Goal: Contribute content: Contribute content

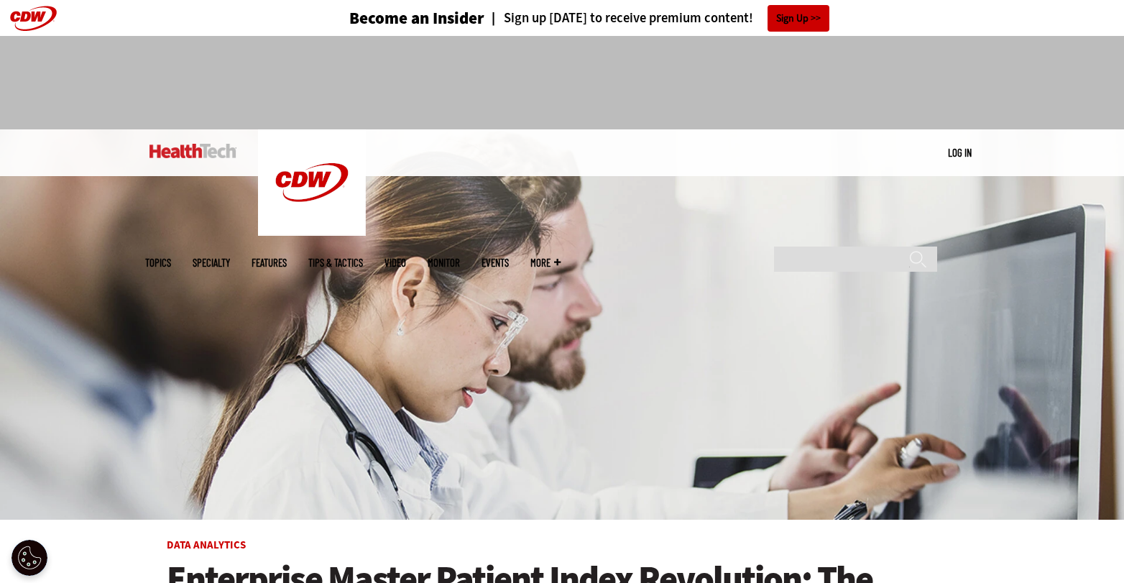
click at [958, 152] on link "Log in" at bounding box center [960, 152] width 24 height 13
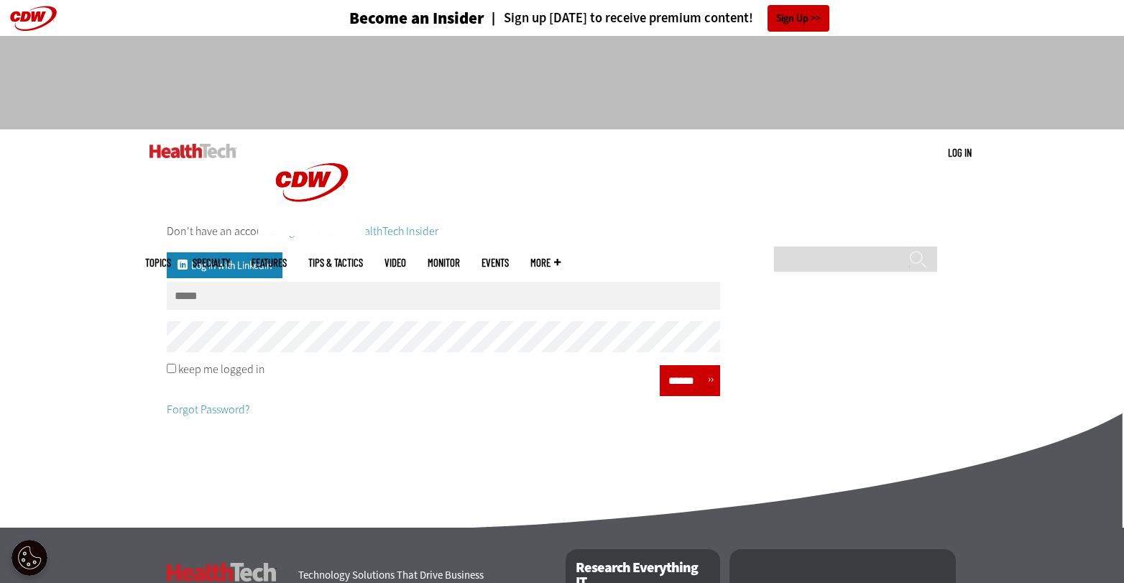
type input "**********"
click at [688, 389] on input "******" at bounding box center [685, 380] width 43 height 21
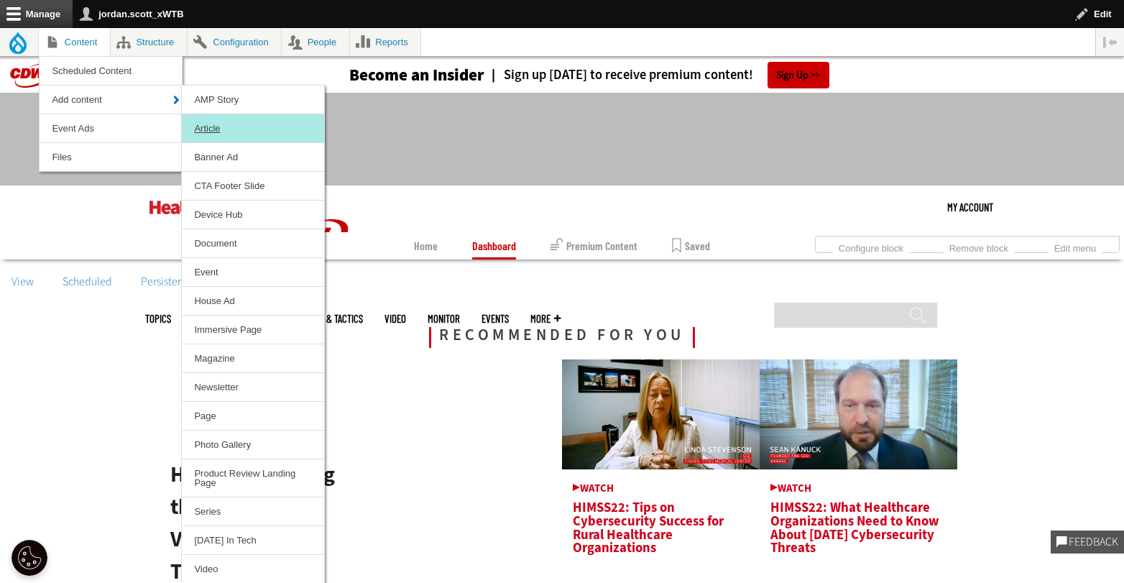
click at [215, 121] on link "Article" at bounding box center [253, 128] width 142 height 28
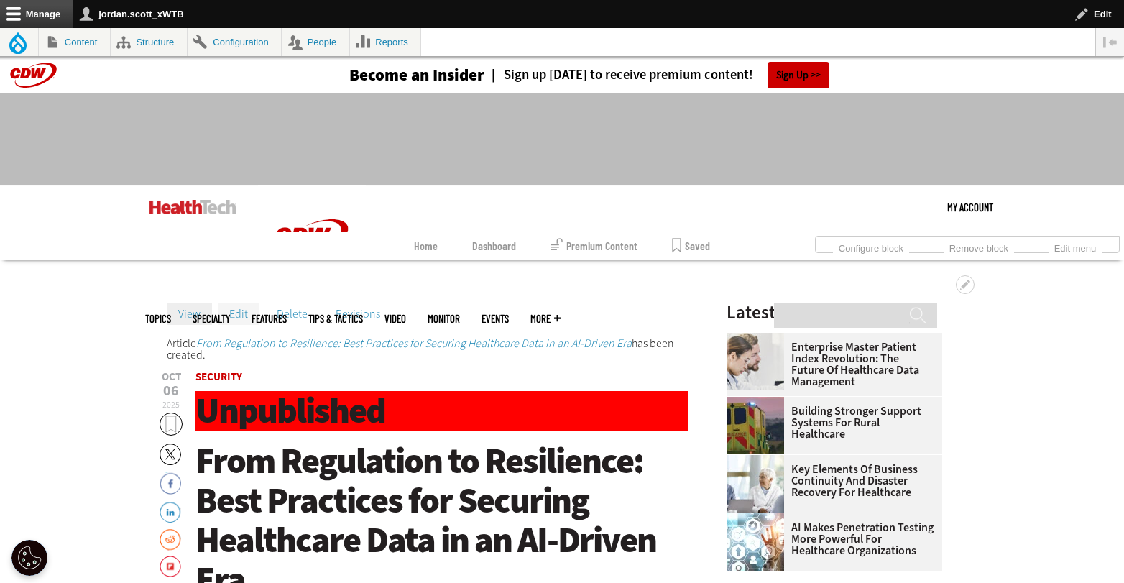
click at [226, 318] on link "Edit" at bounding box center [239, 314] width 42 height 22
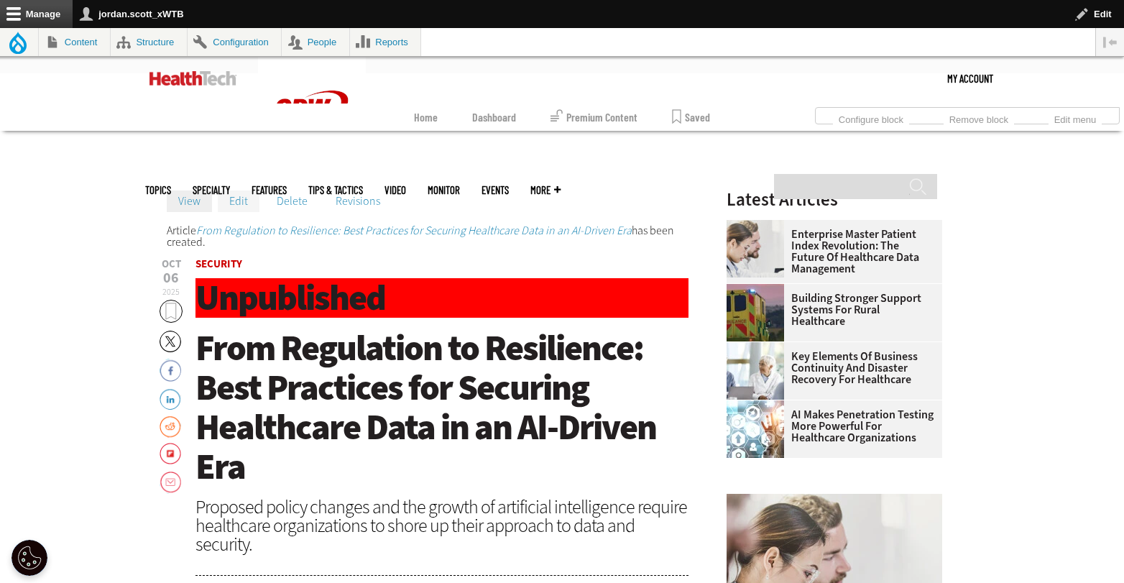
scroll to position [267, 0]
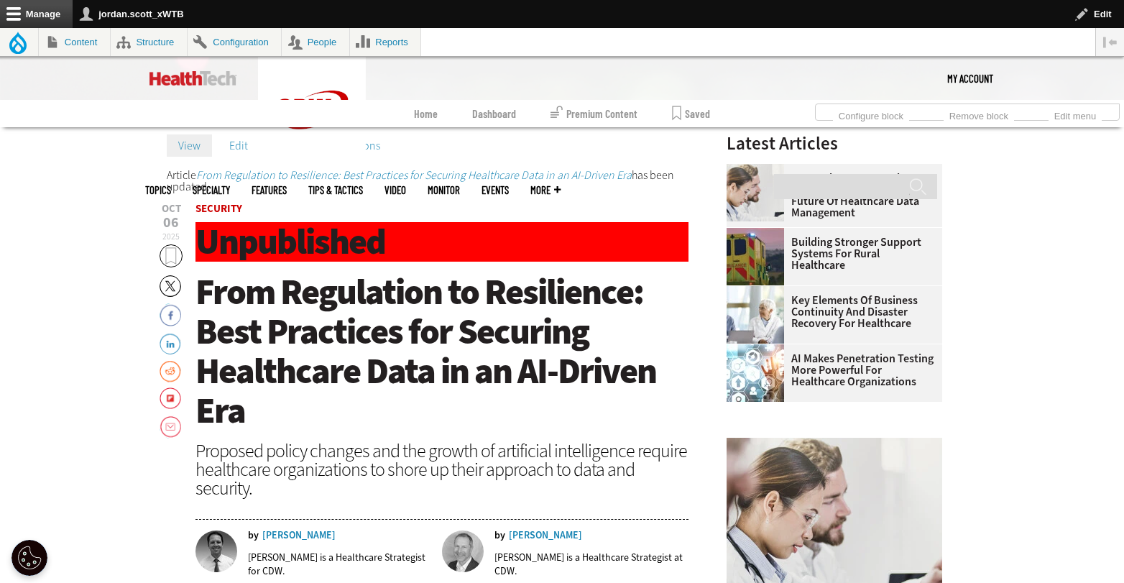
scroll to position [448, 0]
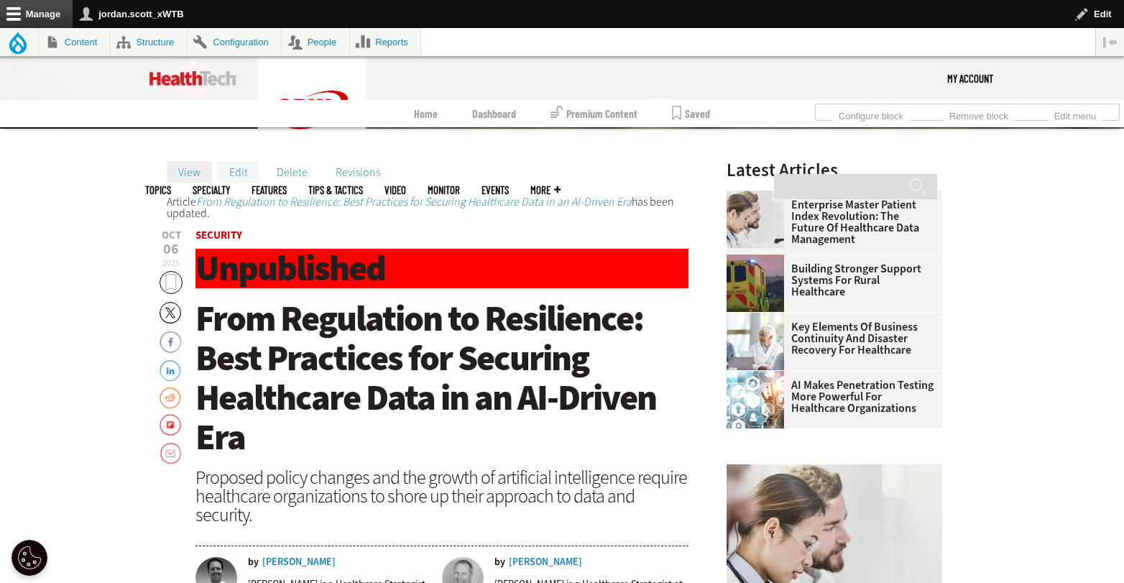
click at [233, 174] on link "Edit" at bounding box center [239, 172] width 42 height 22
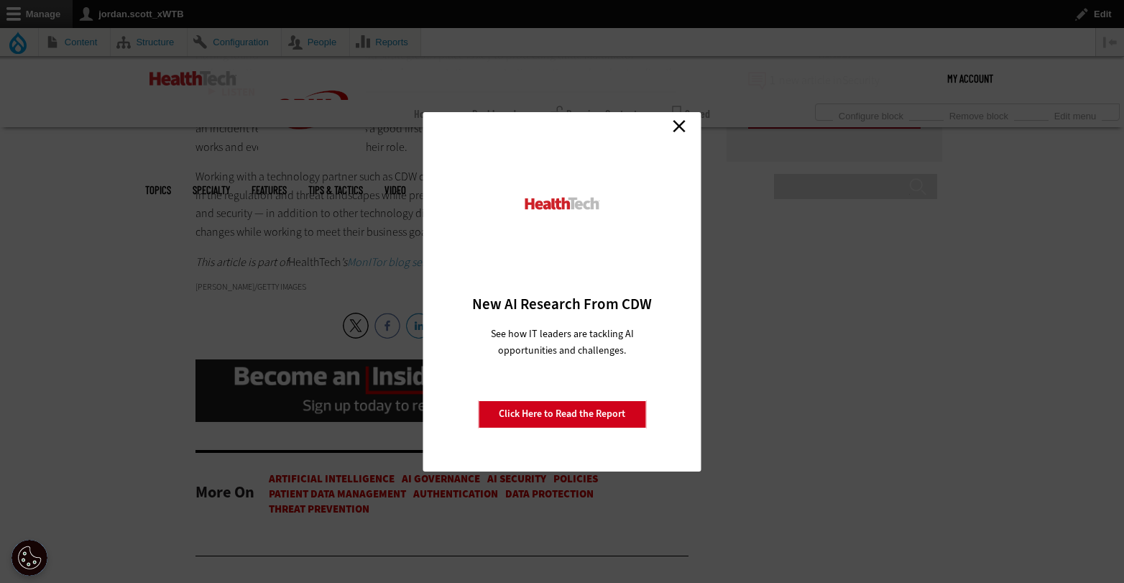
scroll to position [2659, 0]
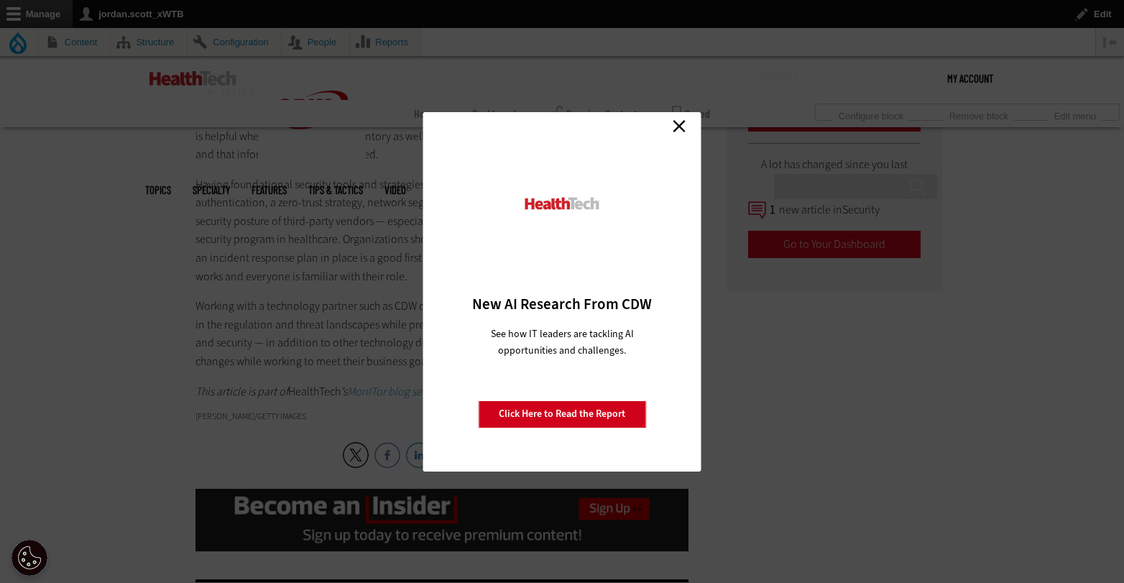
click at [683, 124] on link "Close" at bounding box center [679, 127] width 22 height 22
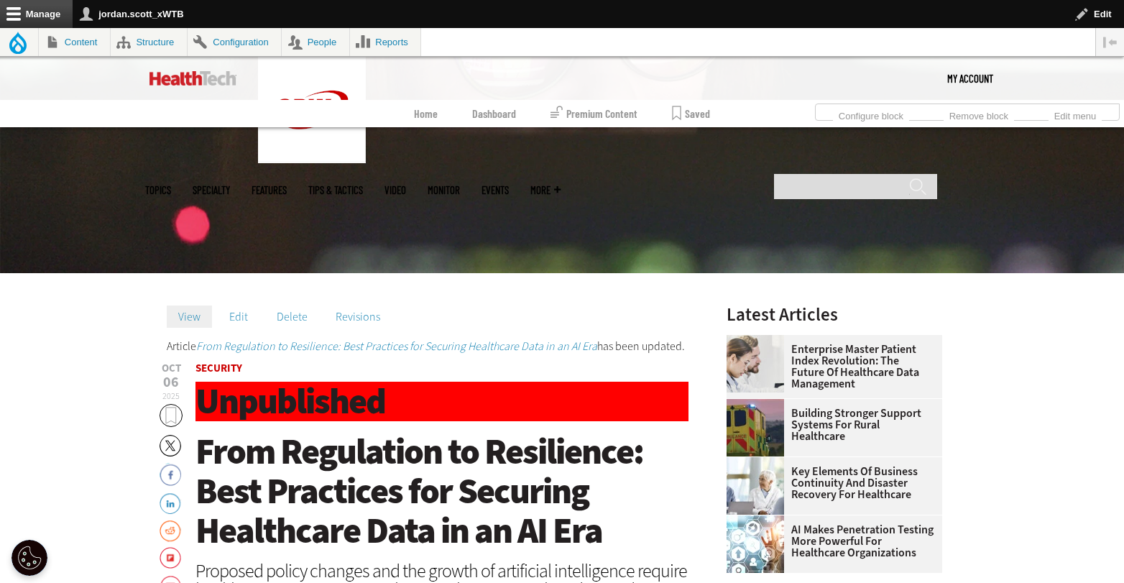
scroll to position [294, 0]
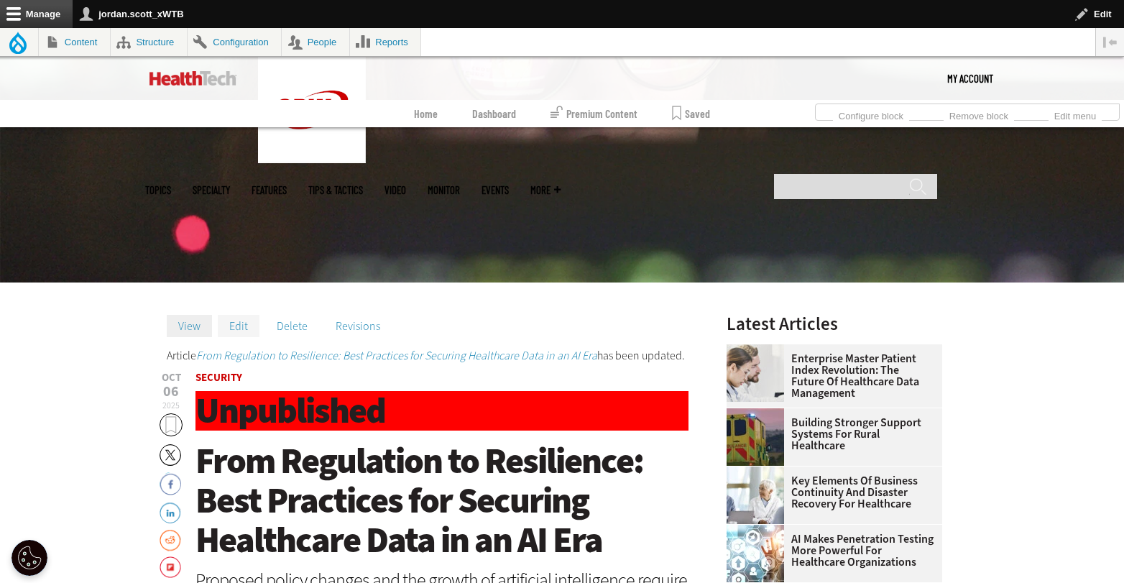
click at [238, 328] on link "Edit" at bounding box center [239, 326] width 42 height 22
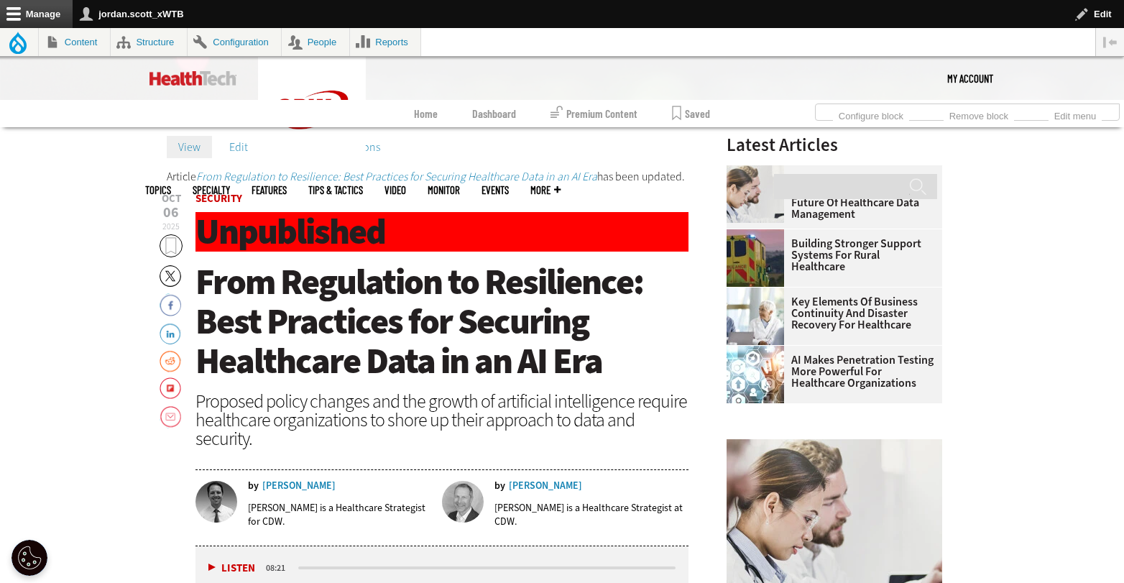
scroll to position [276, 0]
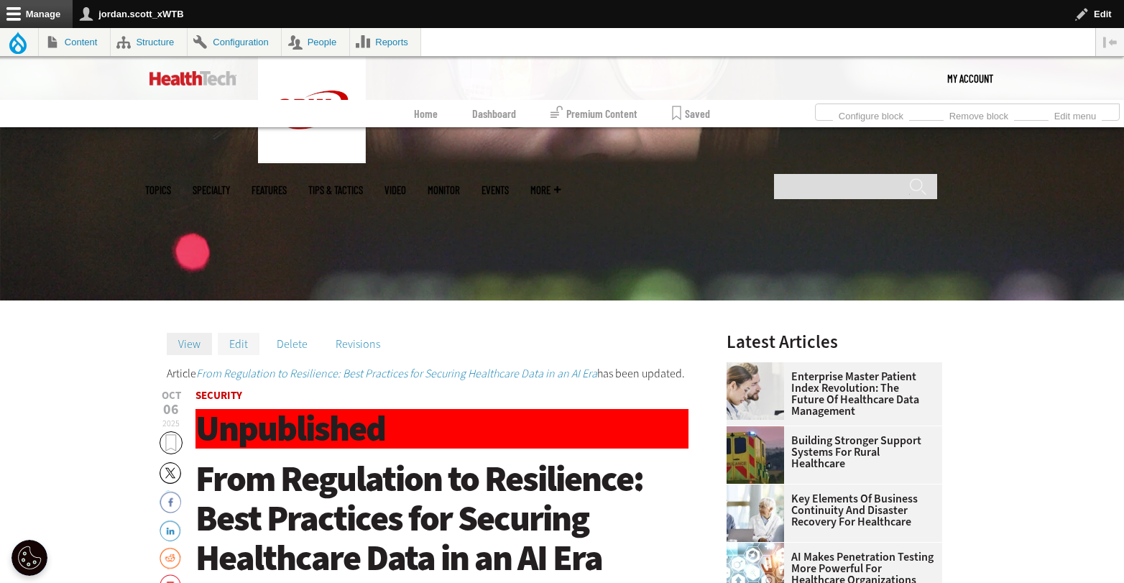
click at [241, 346] on link "Edit" at bounding box center [239, 344] width 42 height 22
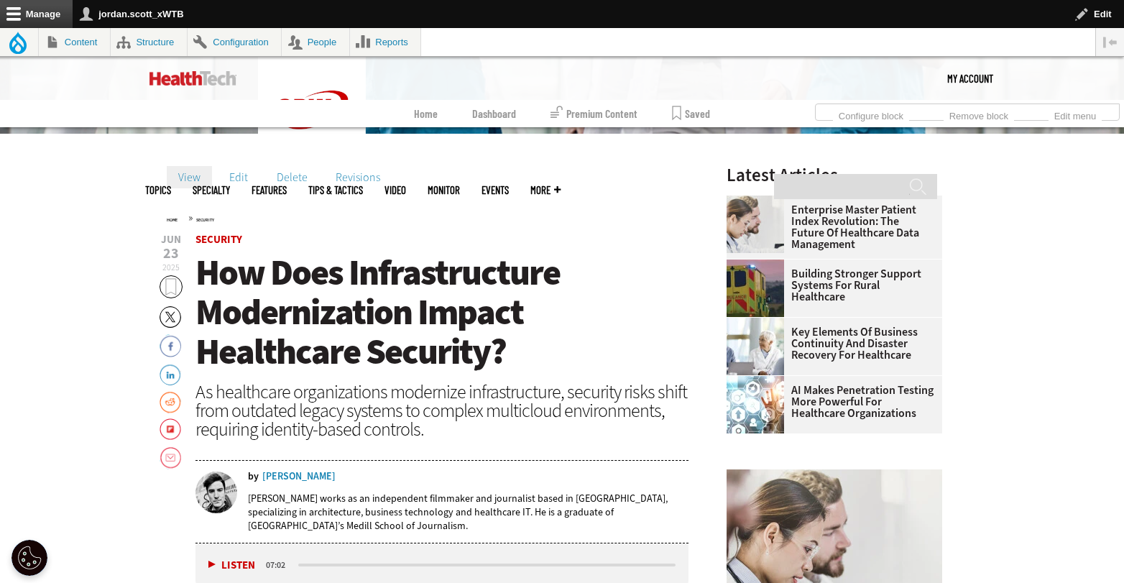
scroll to position [394, 0]
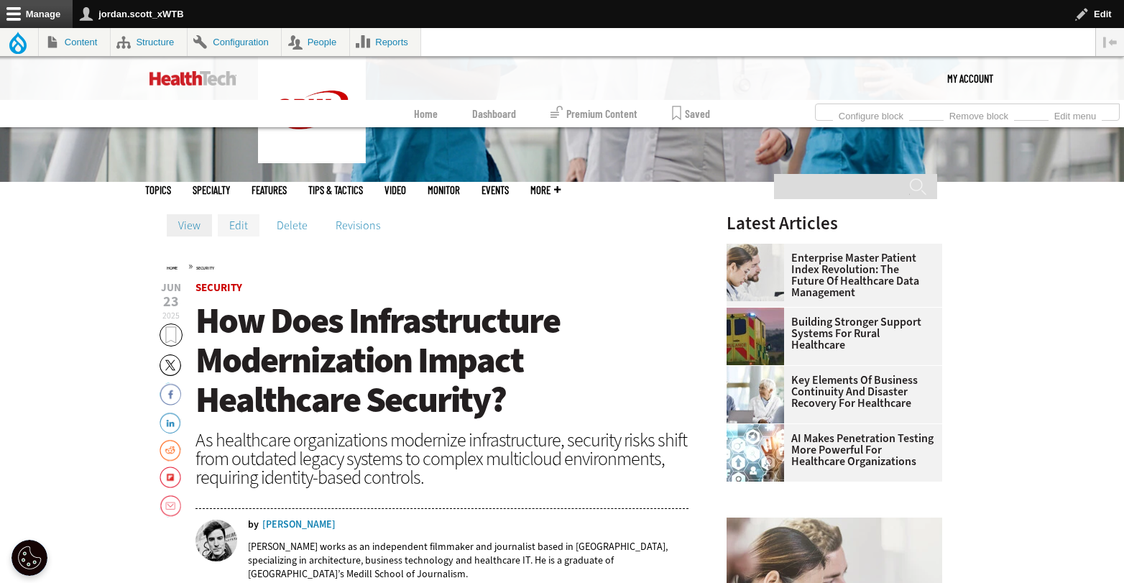
click at [239, 223] on link "Edit" at bounding box center [239, 225] width 42 height 22
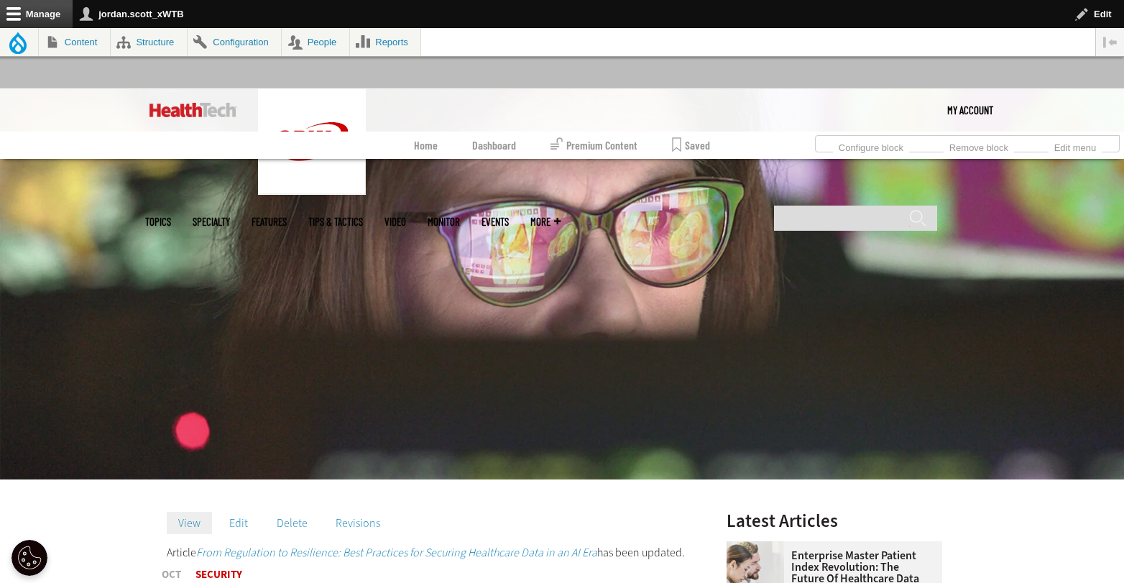
scroll to position [87, 0]
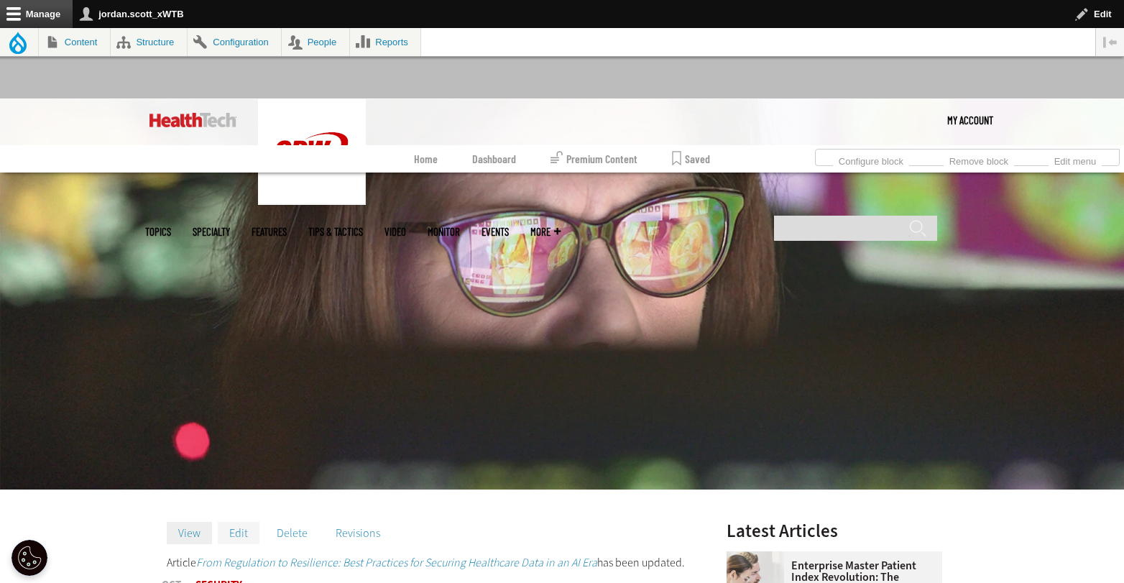
click at [226, 538] on link "Edit" at bounding box center [239, 533] width 42 height 22
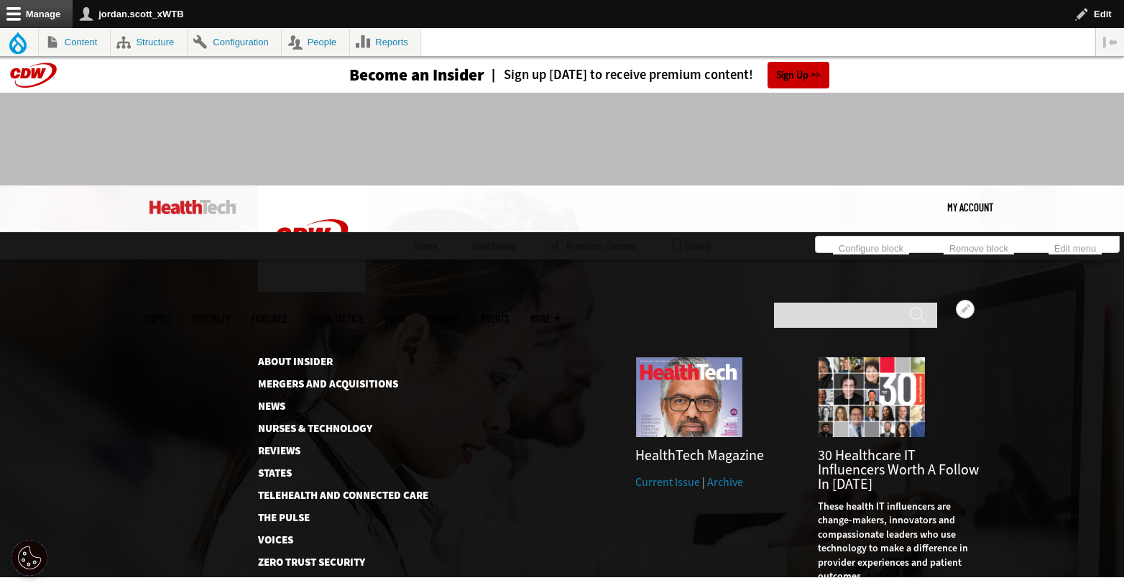
click at [460, 313] on link "MonITor" at bounding box center [443, 318] width 32 height 11
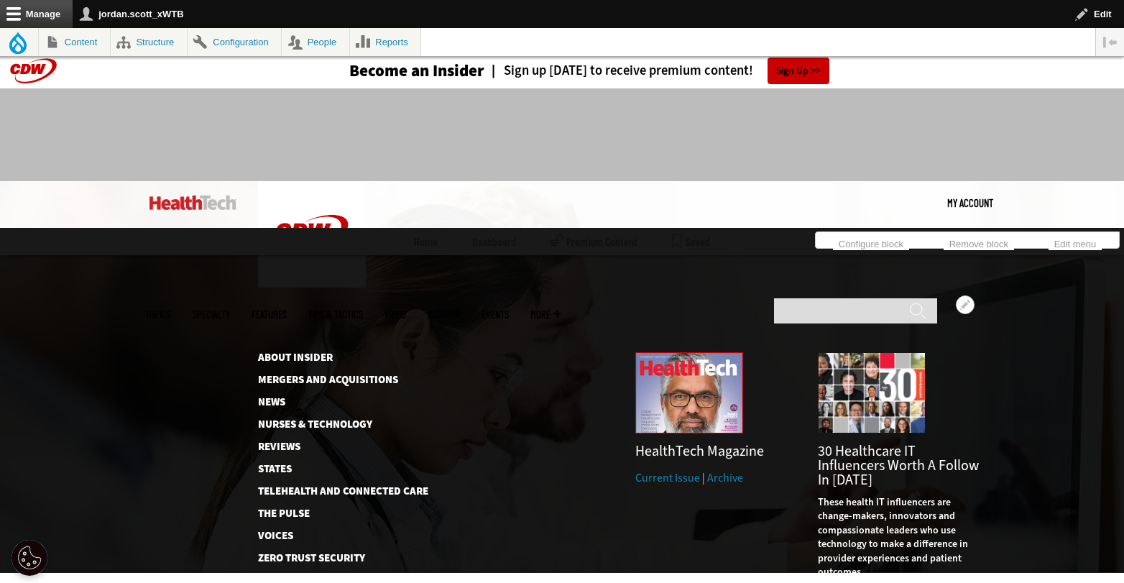
scroll to position [13, 0]
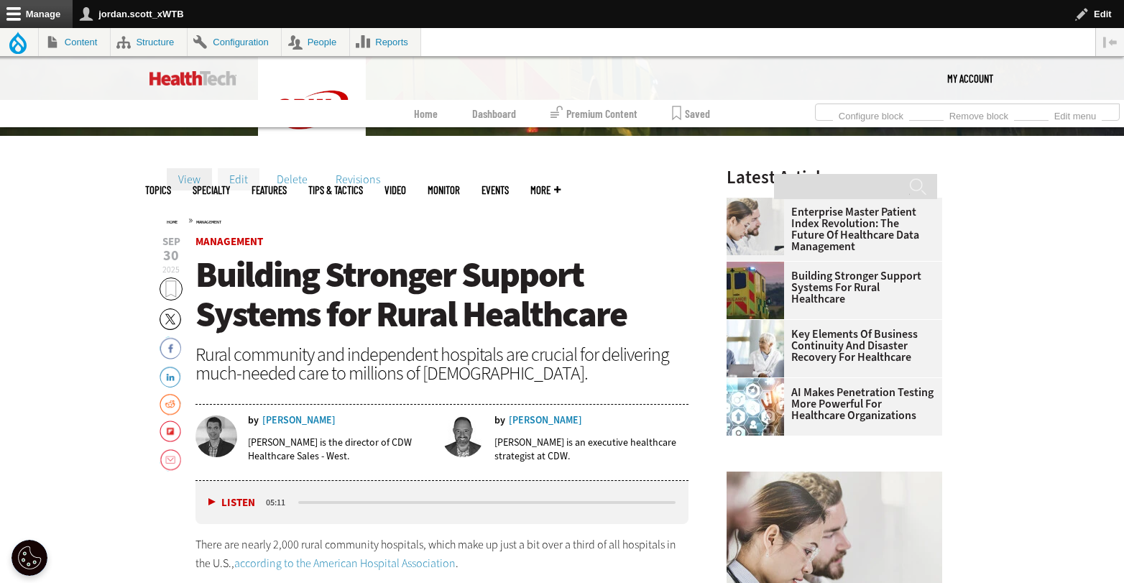
click at [251, 185] on link "Edit" at bounding box center [239, 179] width 42 height 22
click at [169, 71] on img at bounding box center [192, 78] width 87 height 14
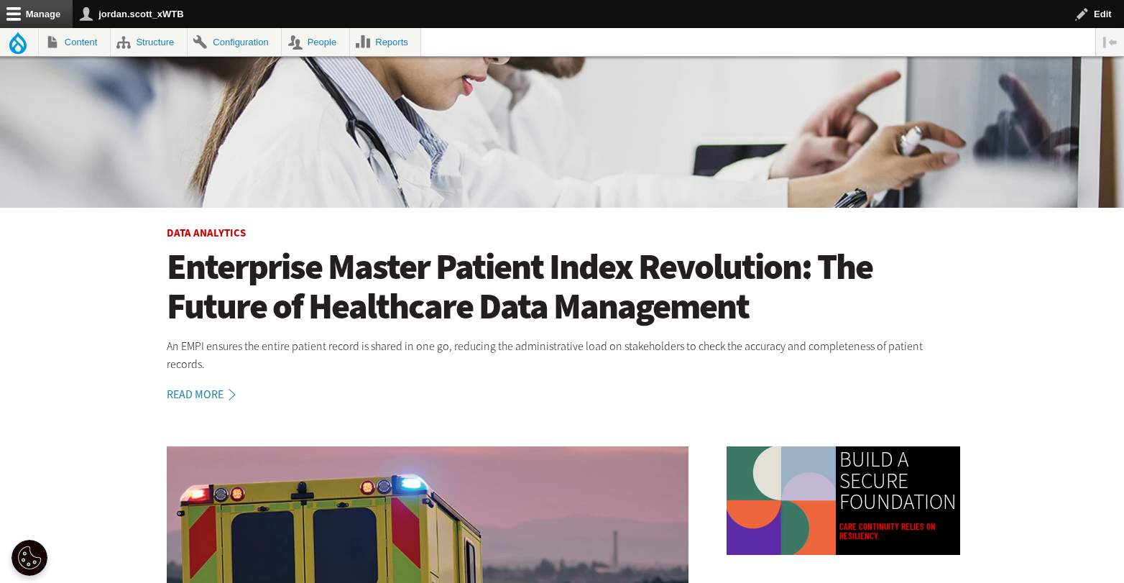
scroll to position [496, 0]
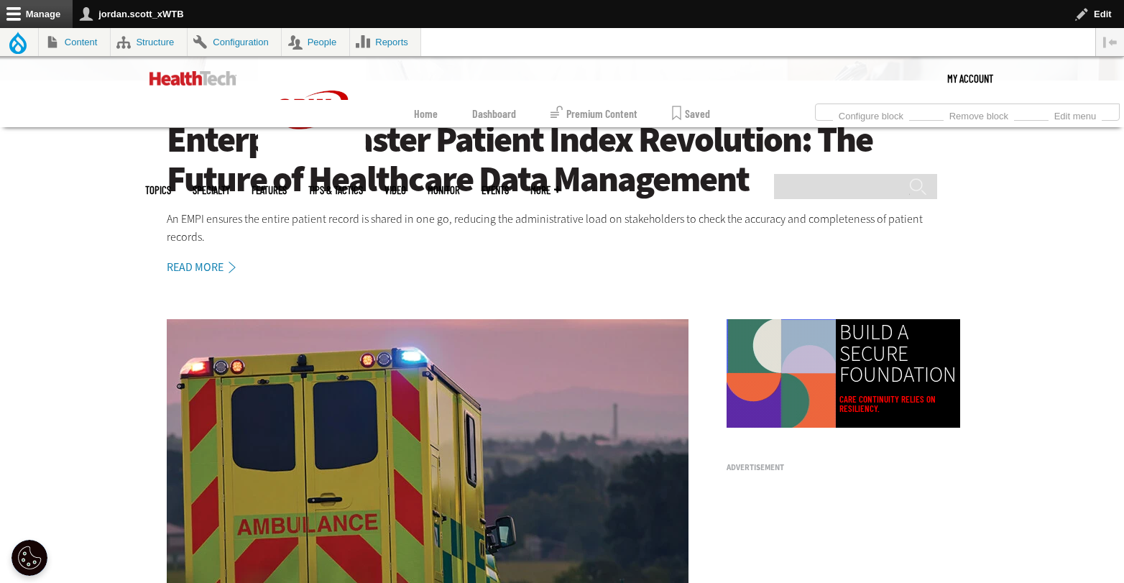
click at [471, 139] on h1 "Enterprise Master Patient Index Revolution: The Future of Healthcare Data Manag…" at bounding box center [562, 159] width 790 height 79
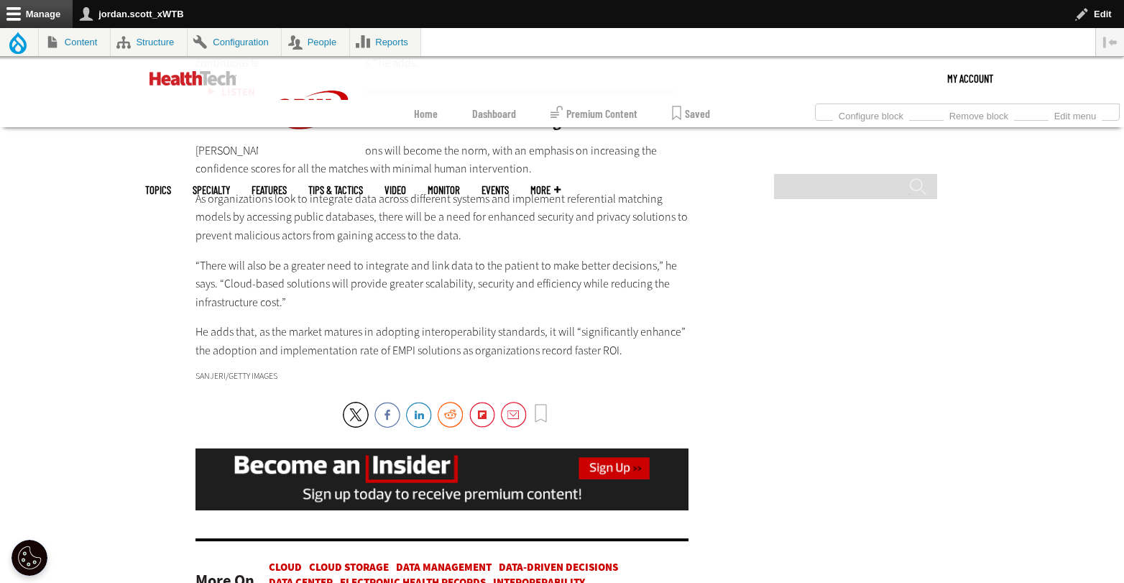
scroll to position [3107, 0]
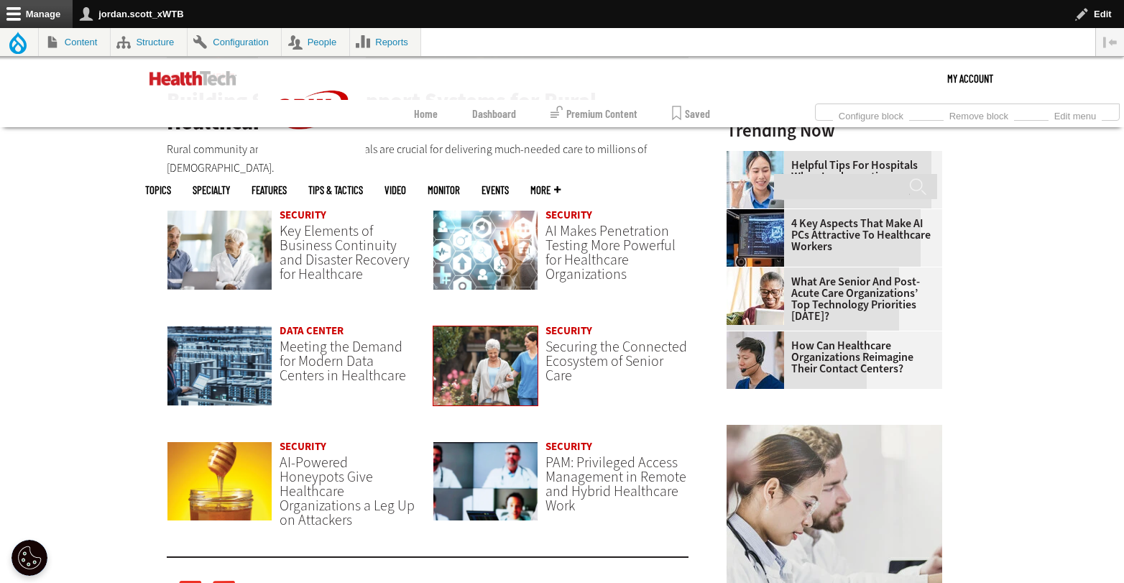
scroll to position [1090, 0]
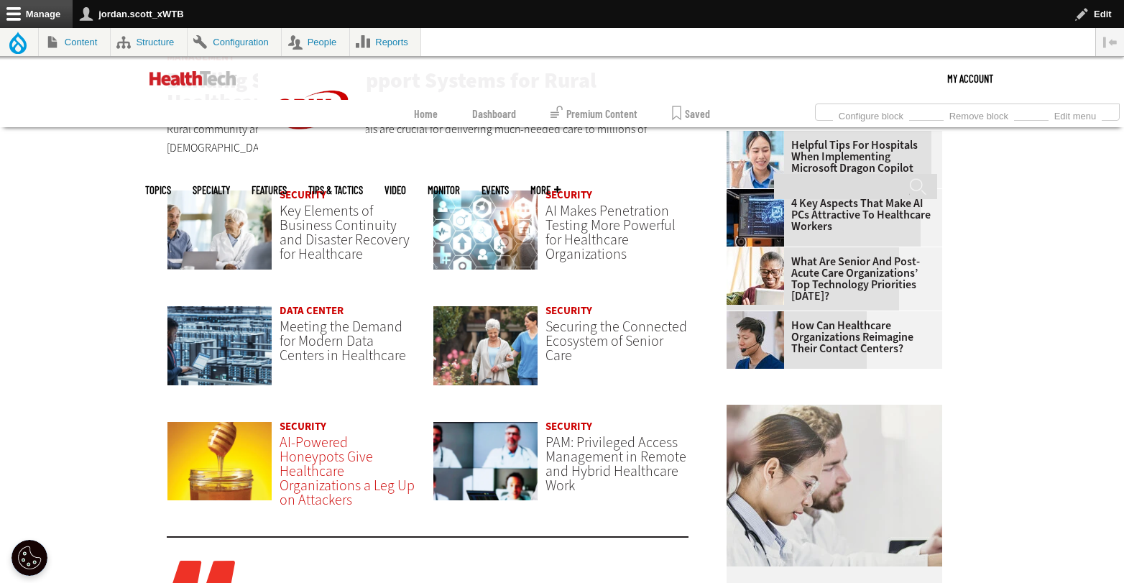
click at [336, 468] on span "AI-Powered Honeypots Give Healthcare Organizations a Leg Up on Attackers" at bounding box center [346, 471] width 135 height 77
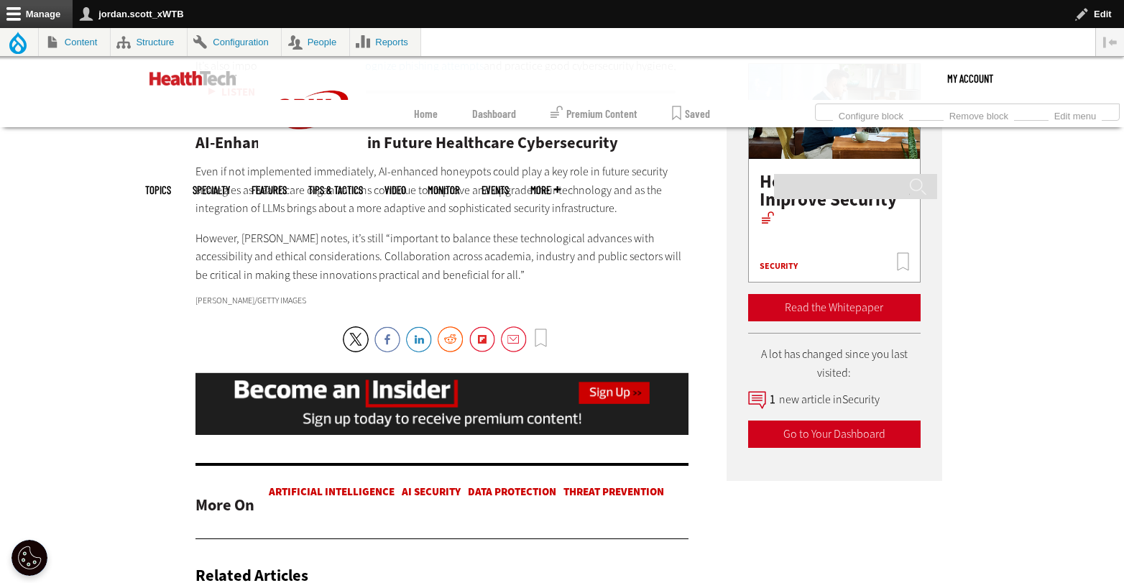
scroll to position [2801, 0]
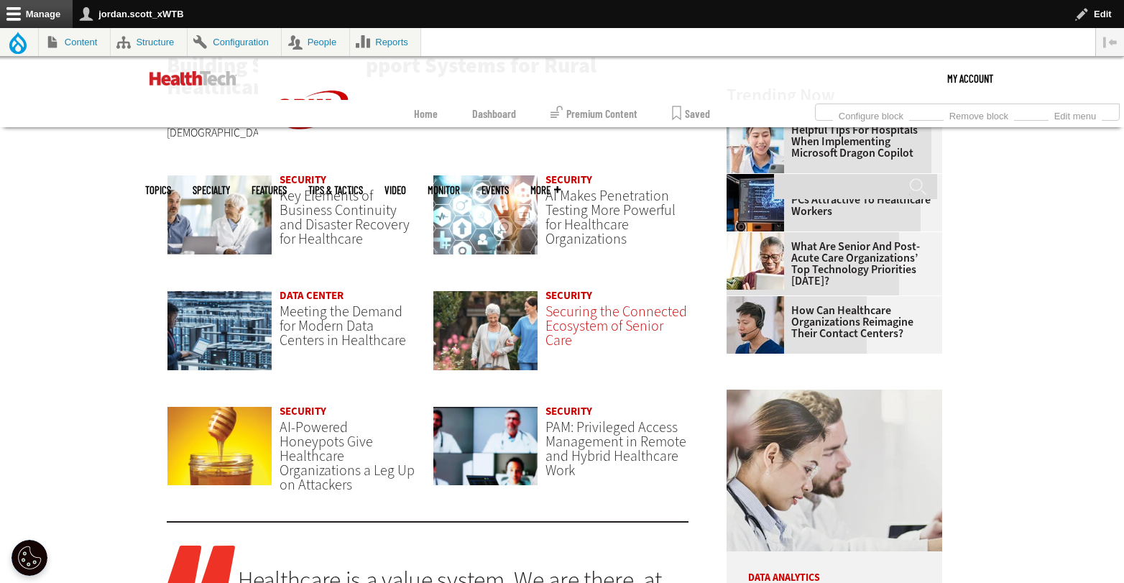
click at [608, 302] on span "Securing the Connected Ecosystem of Senior Care" at bounding box center [616, 326] width 142 height 48
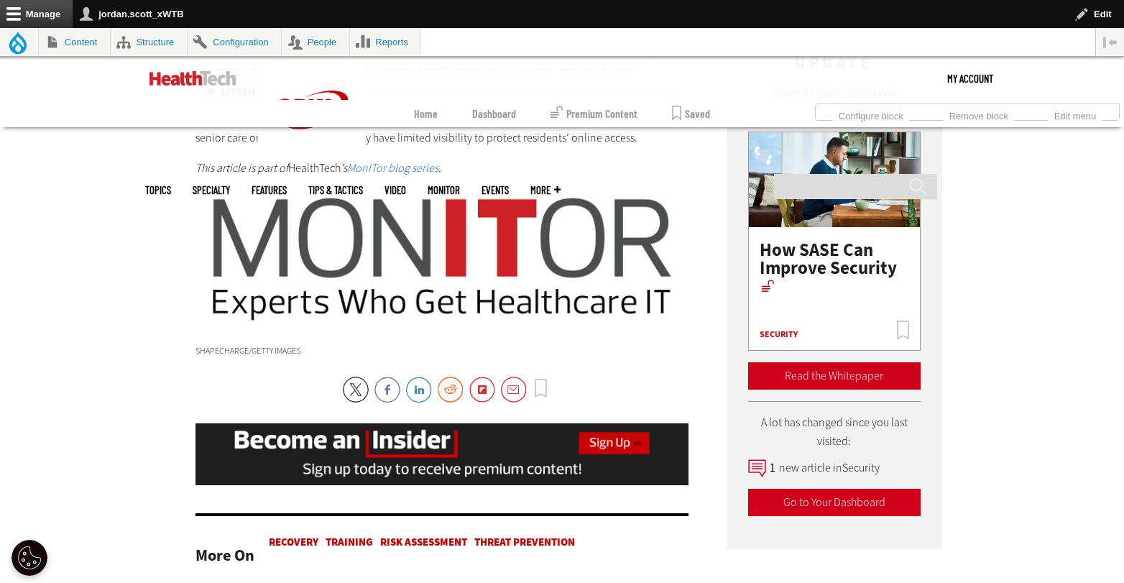
scroll to position [2514, 0]
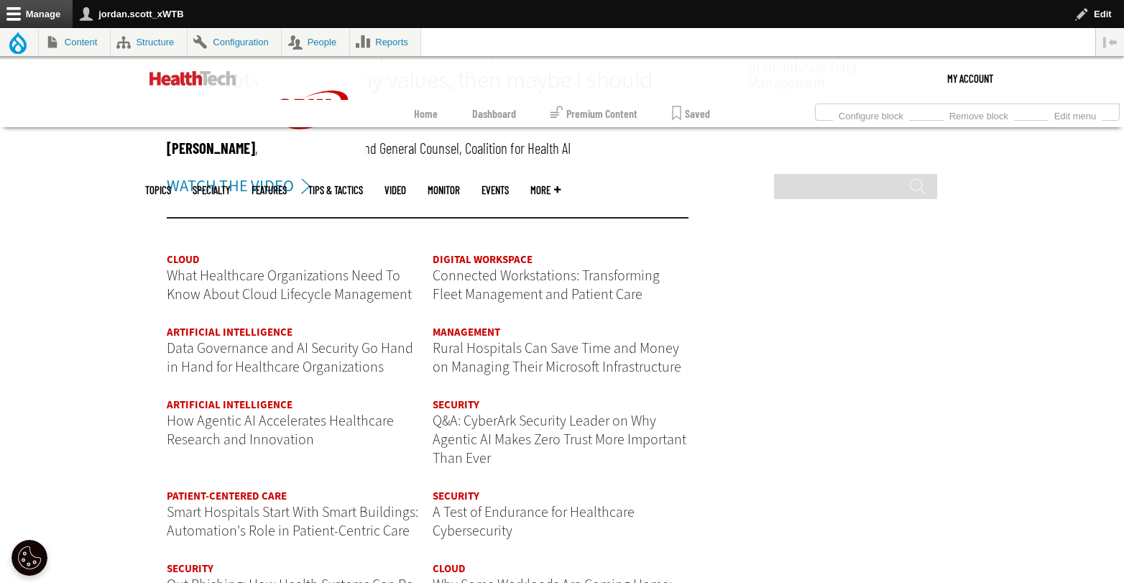
scroll to position [1670, 0]
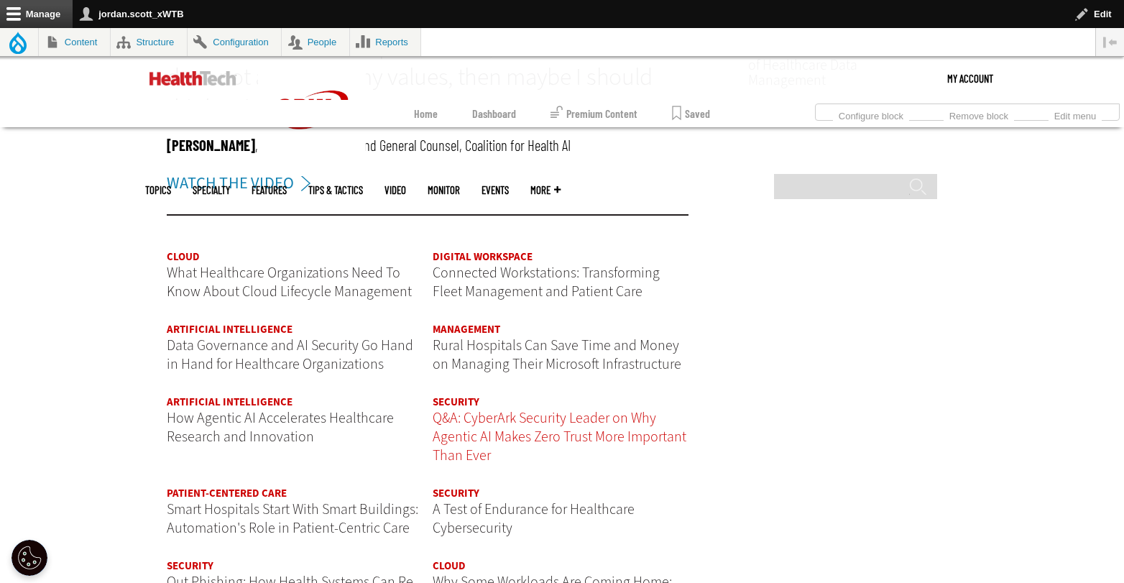
click at [489, 427] on span "Q&A: CyberArk Security Leader on Why Agentic AI Makes Zero Trust More Important…" at bounding box center [560, 436] width 254 height 56
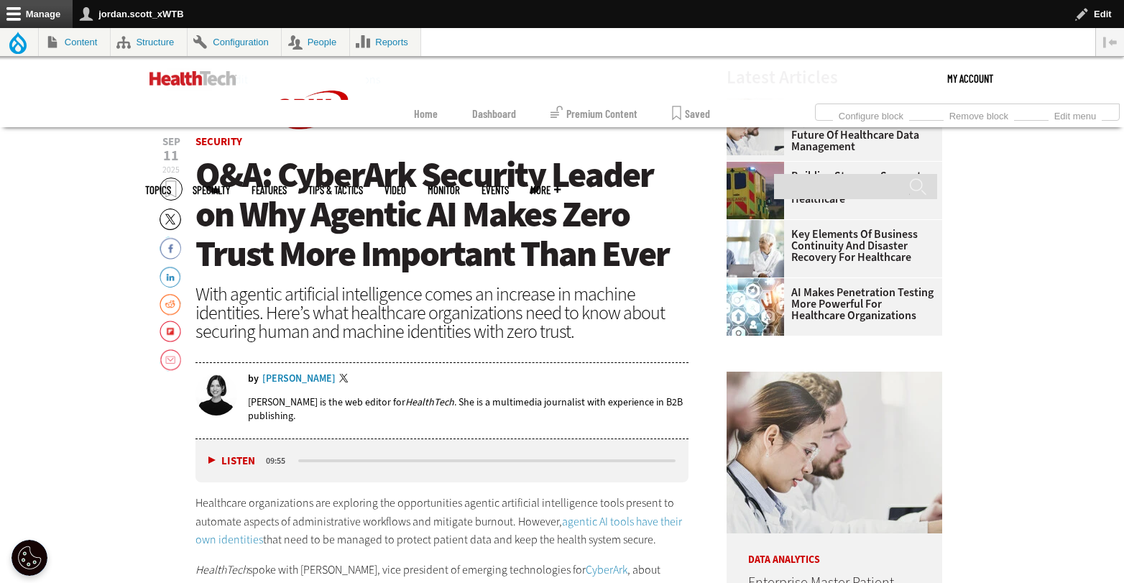
scroll to position [225, 0]
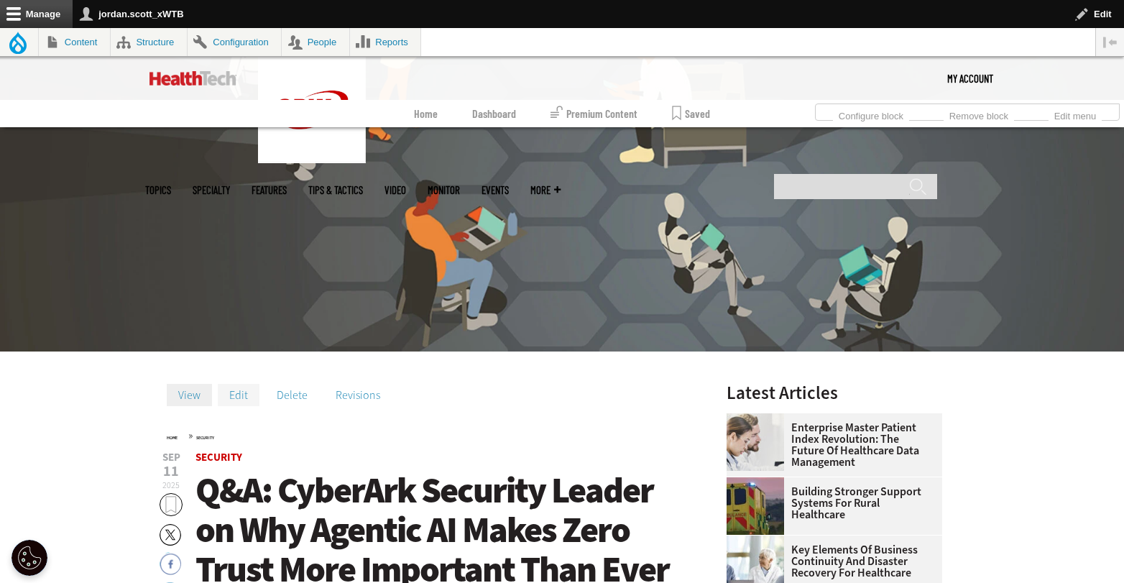
click at [241, 395] on link "Edit" at bounding box center [239, 395] width 42 height 22
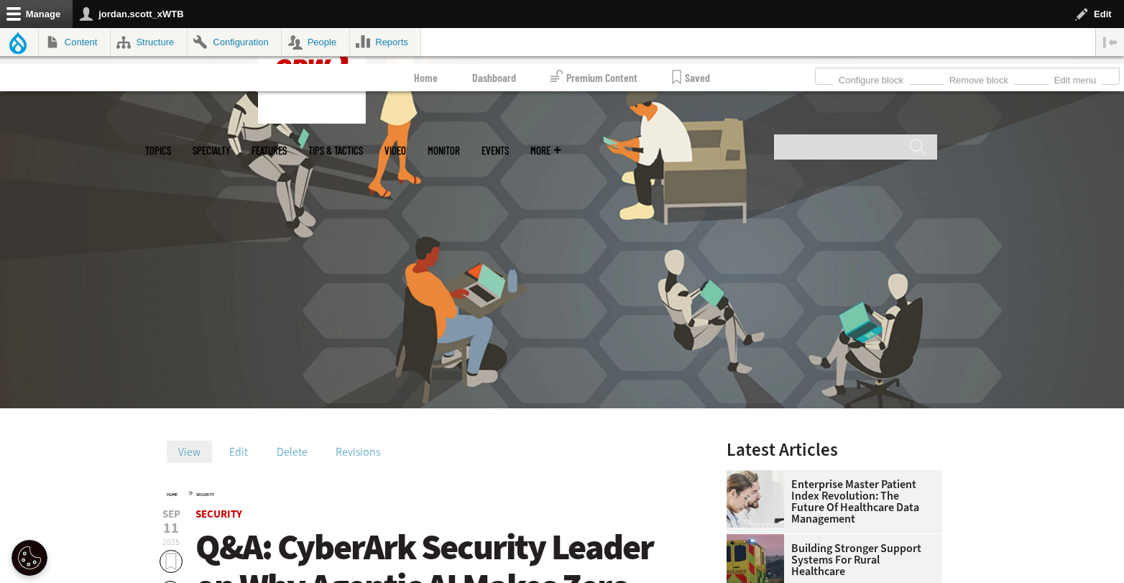
scroll to position [225, 0]
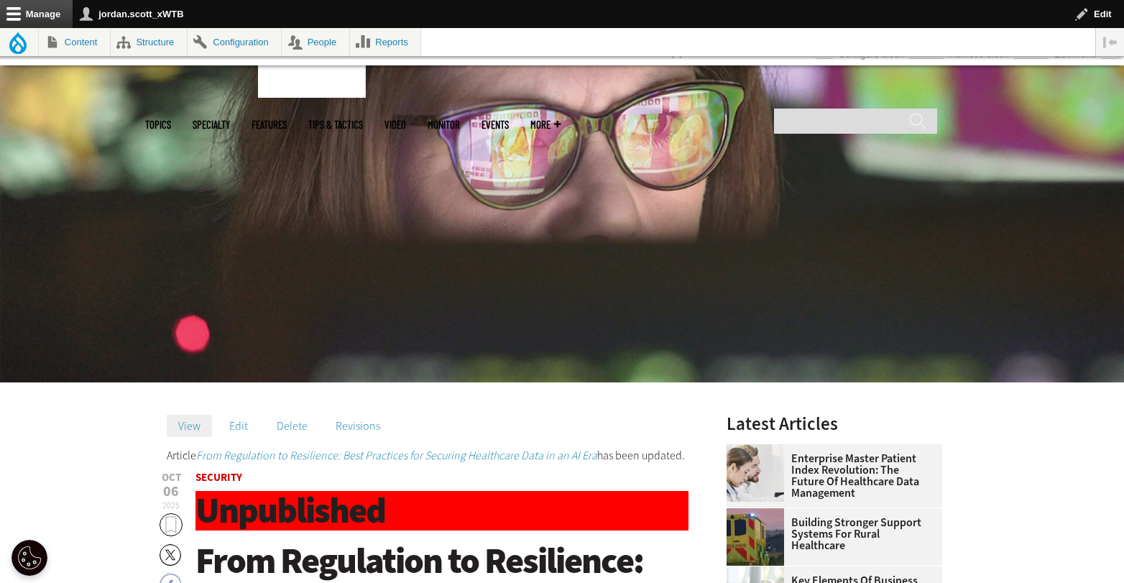
scroll to position [320, 0]
